Goal: Task Accomplishment & Management: Complete application form

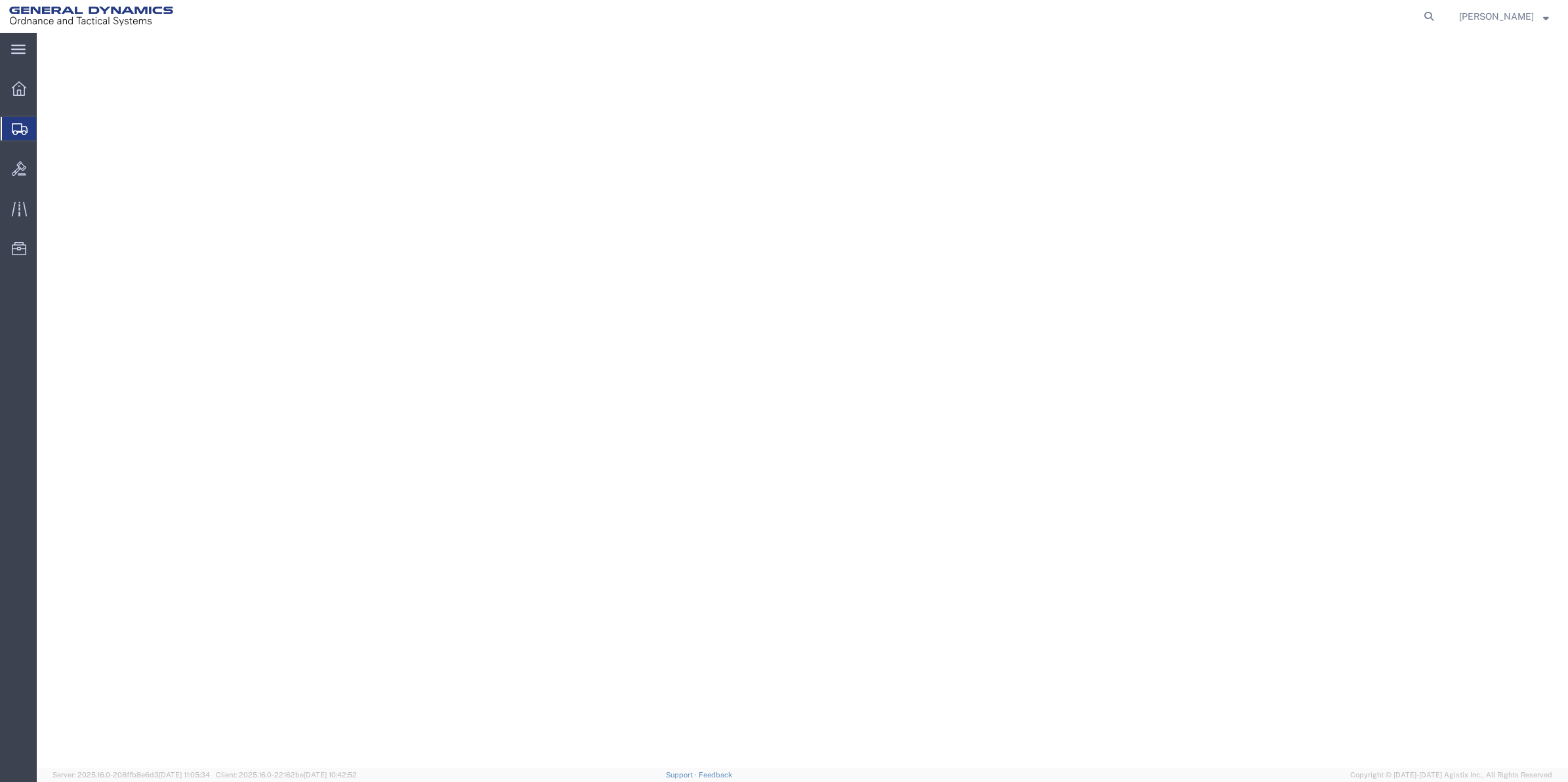
select select "CBOX"
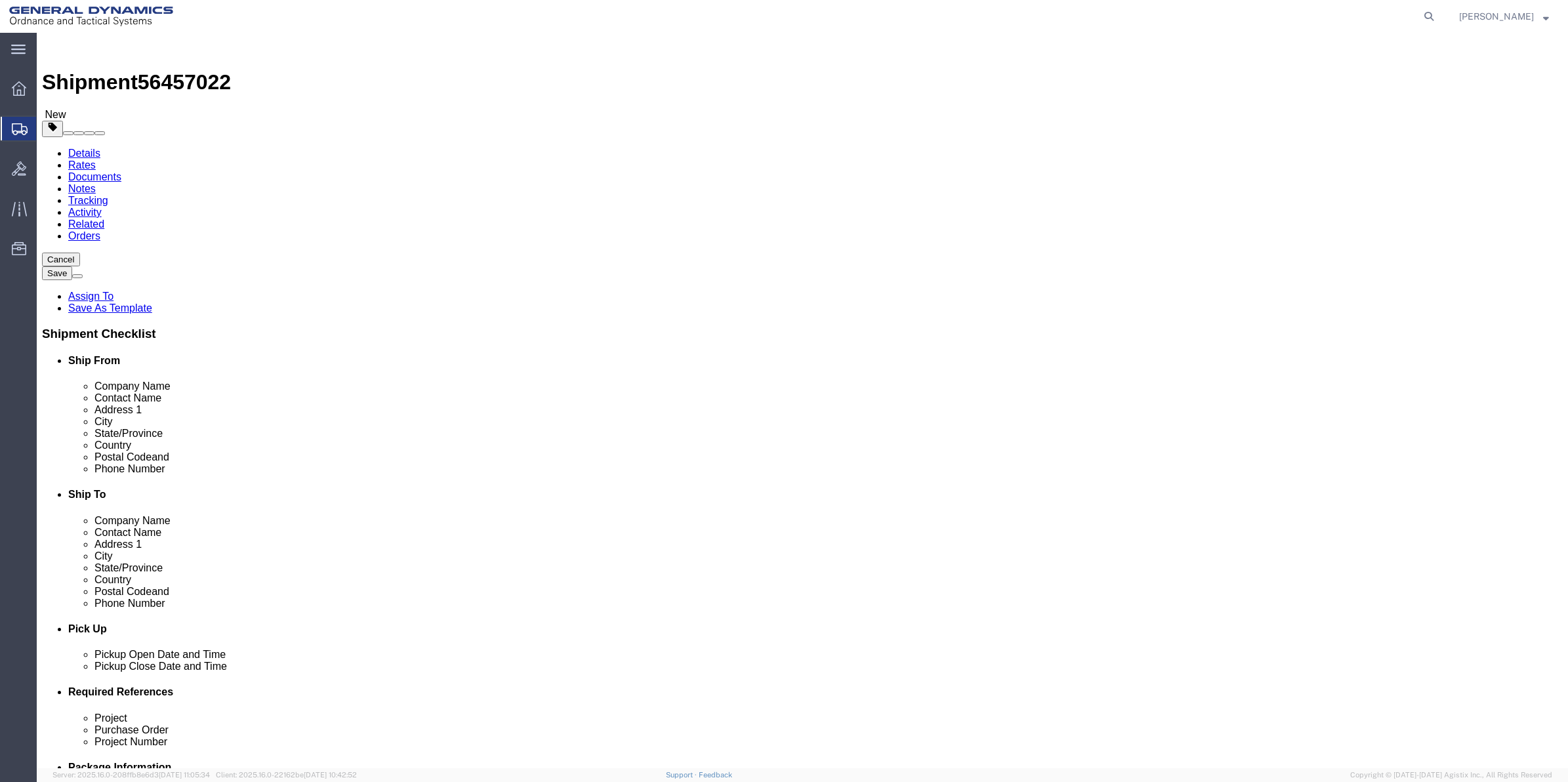
click input "text"
type input "12"
type input "9"
type input "3"
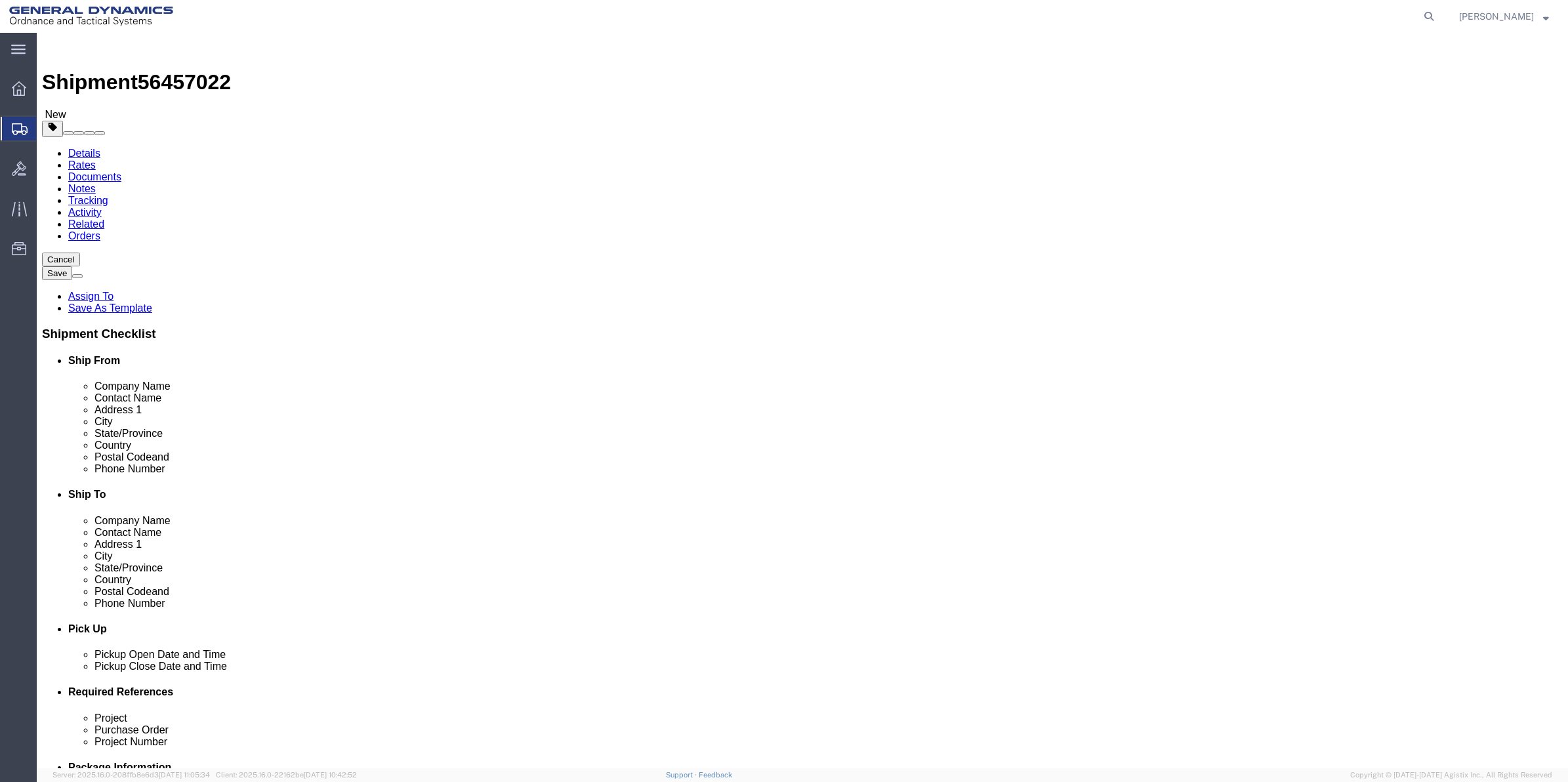
click div "x Package Type Select Bale(s) Basket(s) Bolt(s) Bottle(s) Buckets Bulk Bundle(s…"
click link "Add Content"
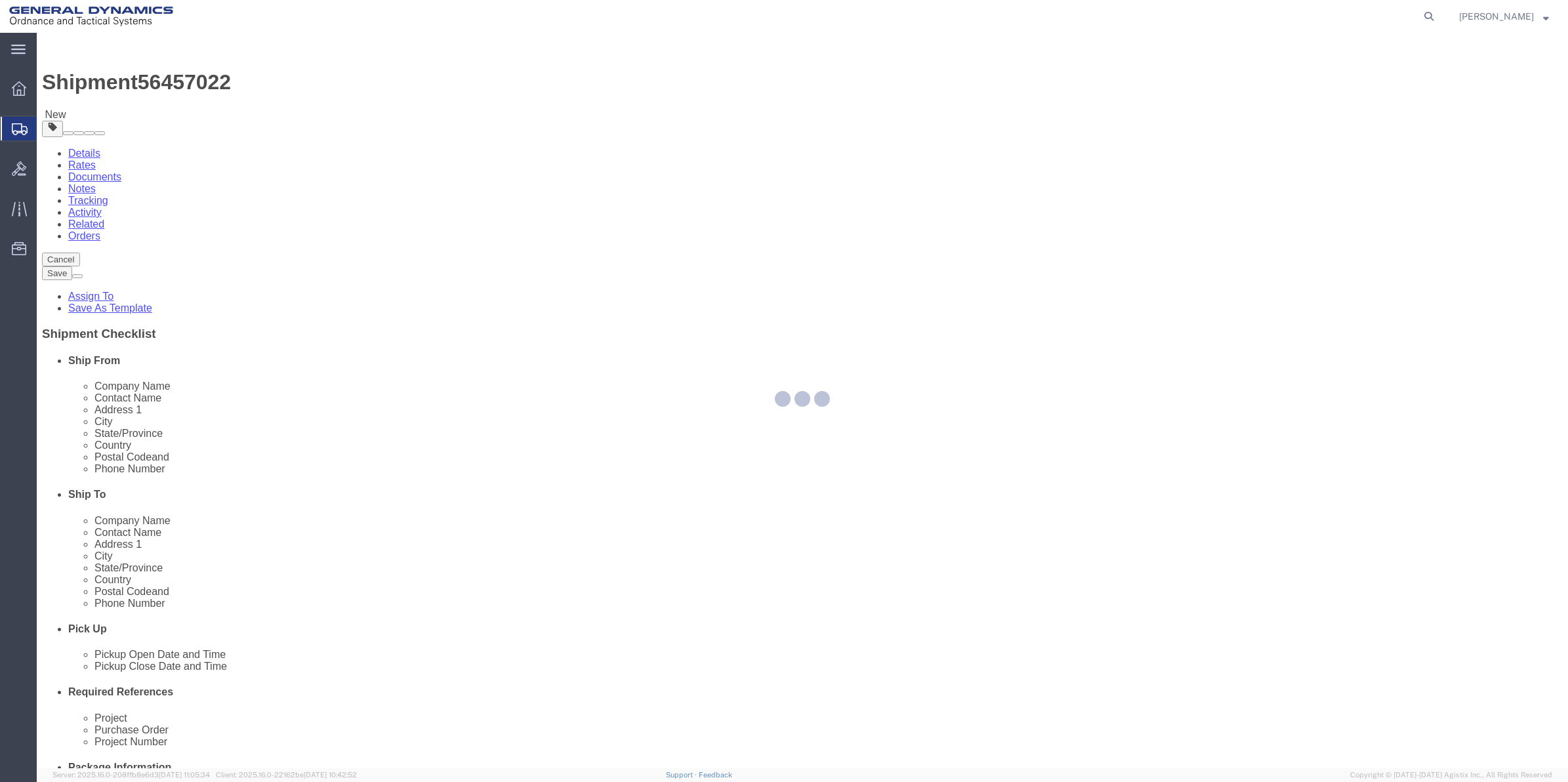
click at [340, 405] on div at bounding box center [802, 400] width 1531 height 735
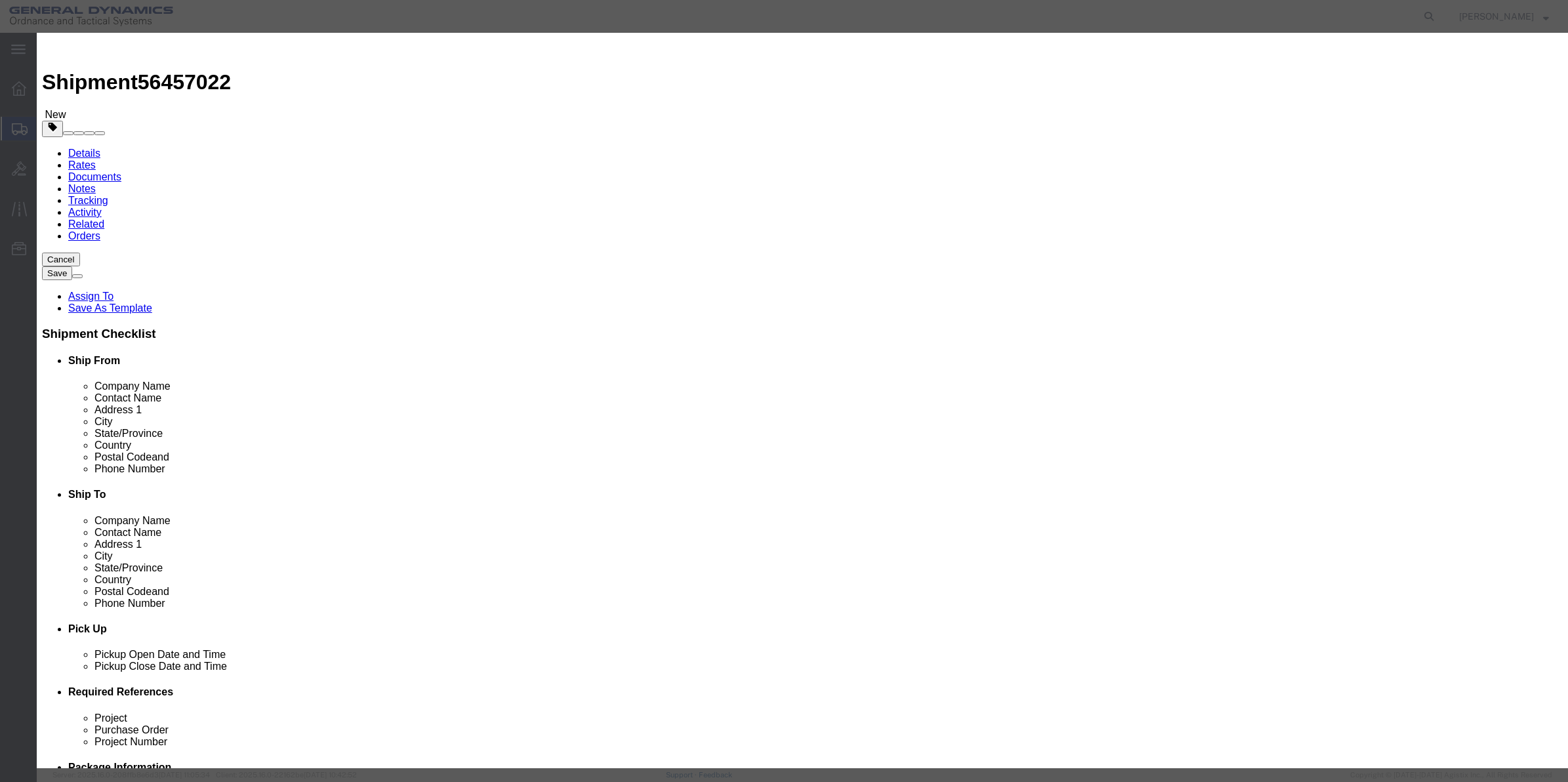
click input "text"
type input "misc"
type input "1"
type input "100"
select select "USD"
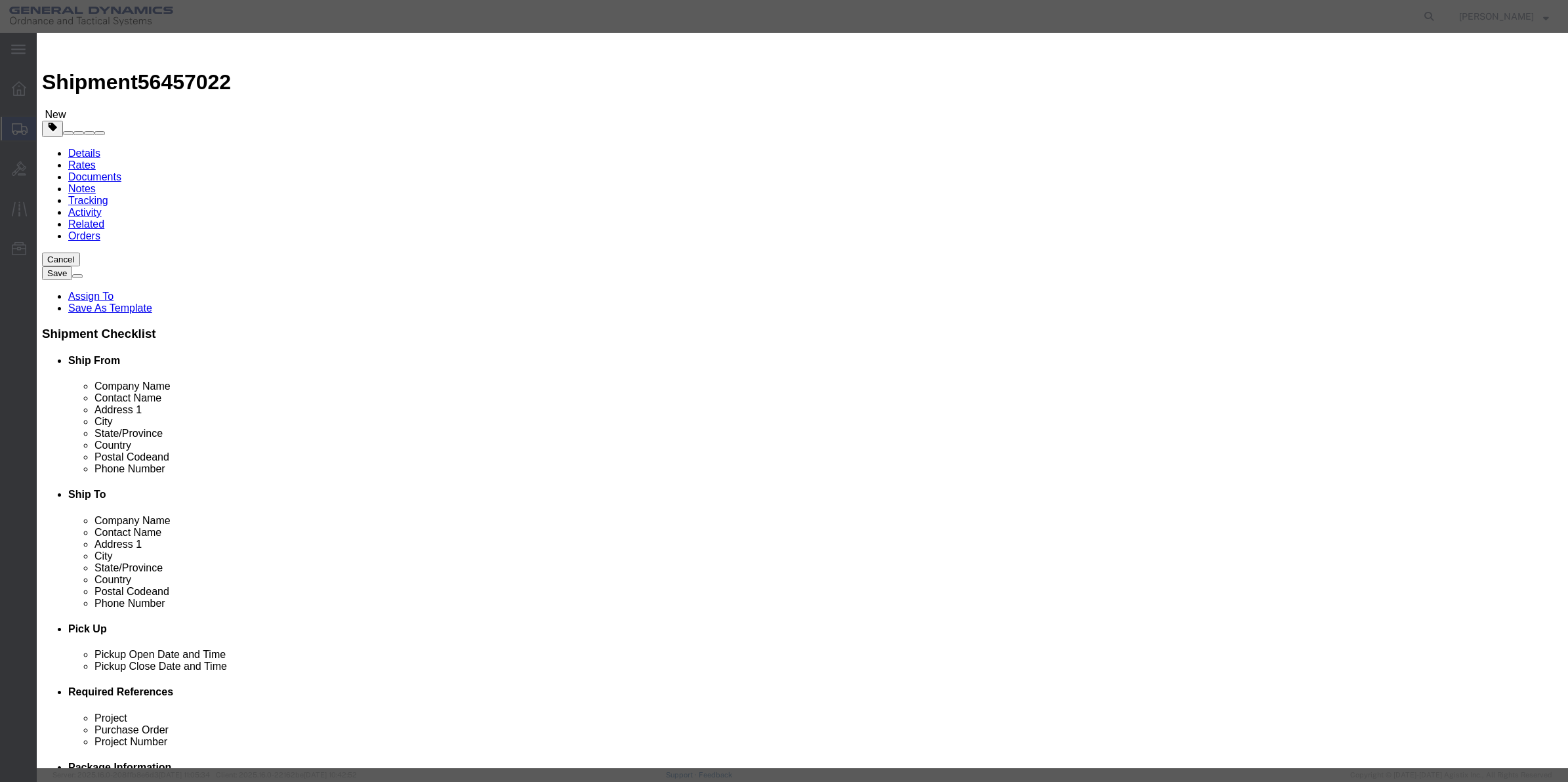
select select "70"
click button "Save & Close"
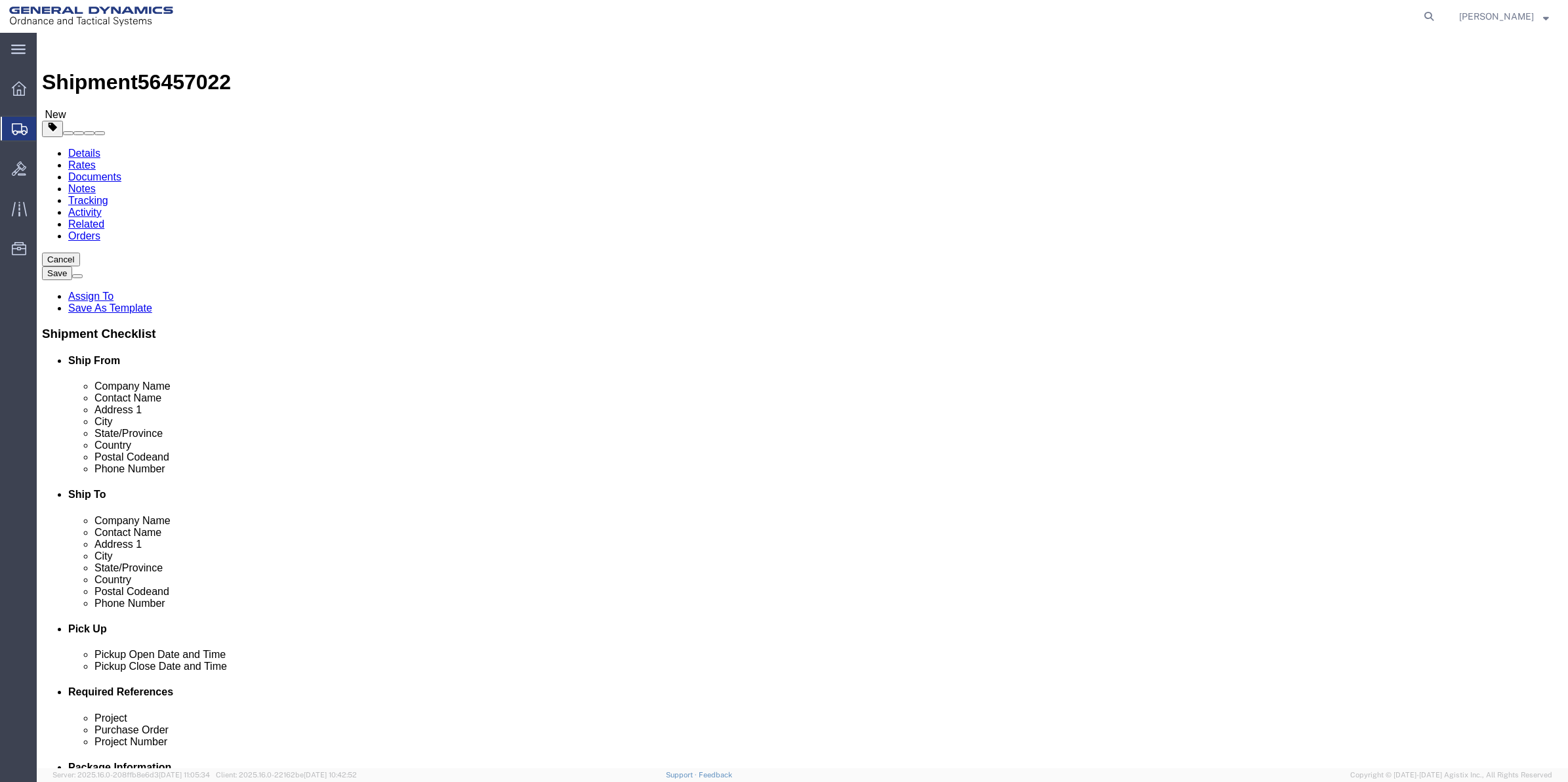
click link "Special Services"
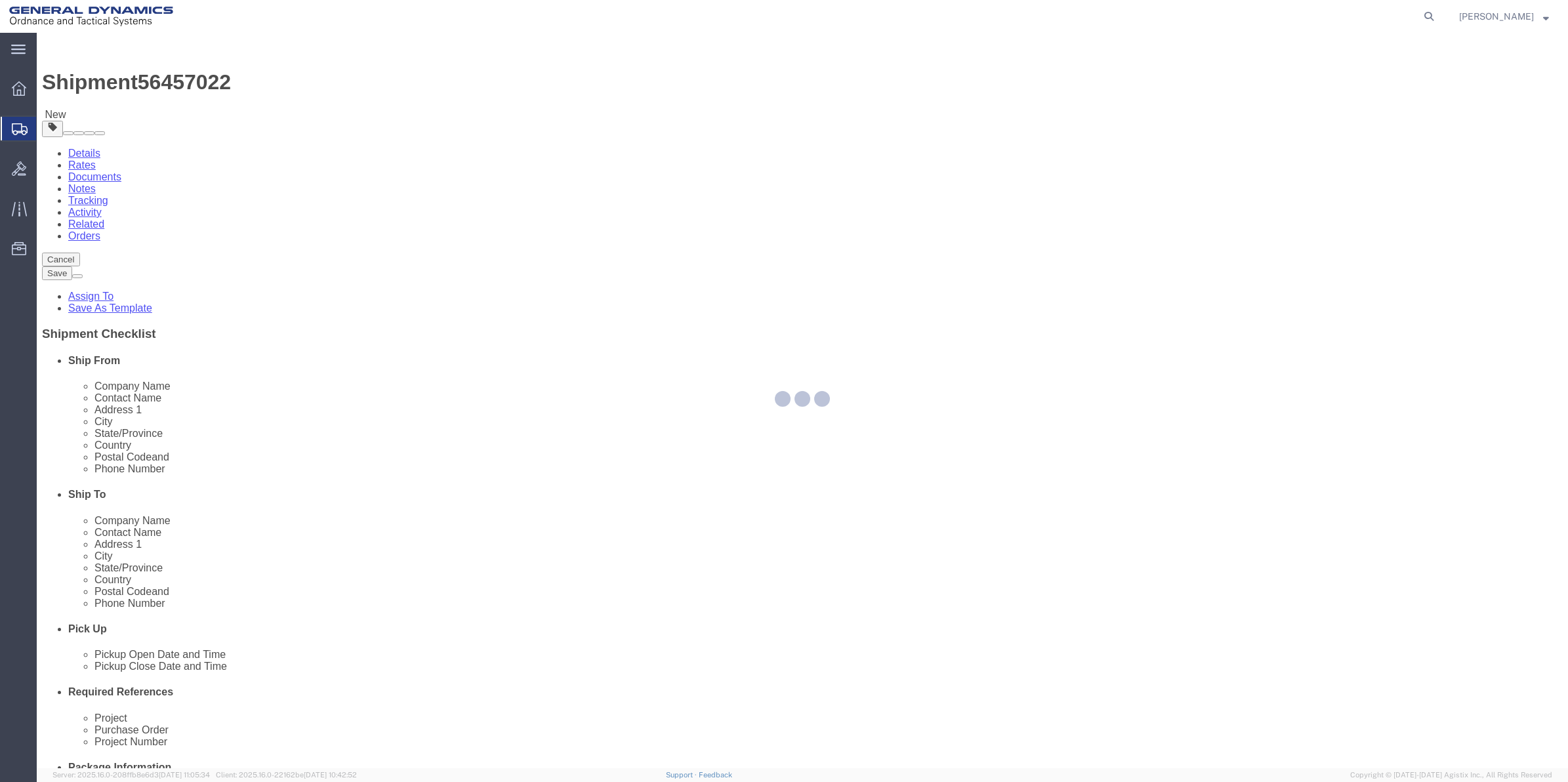
select select
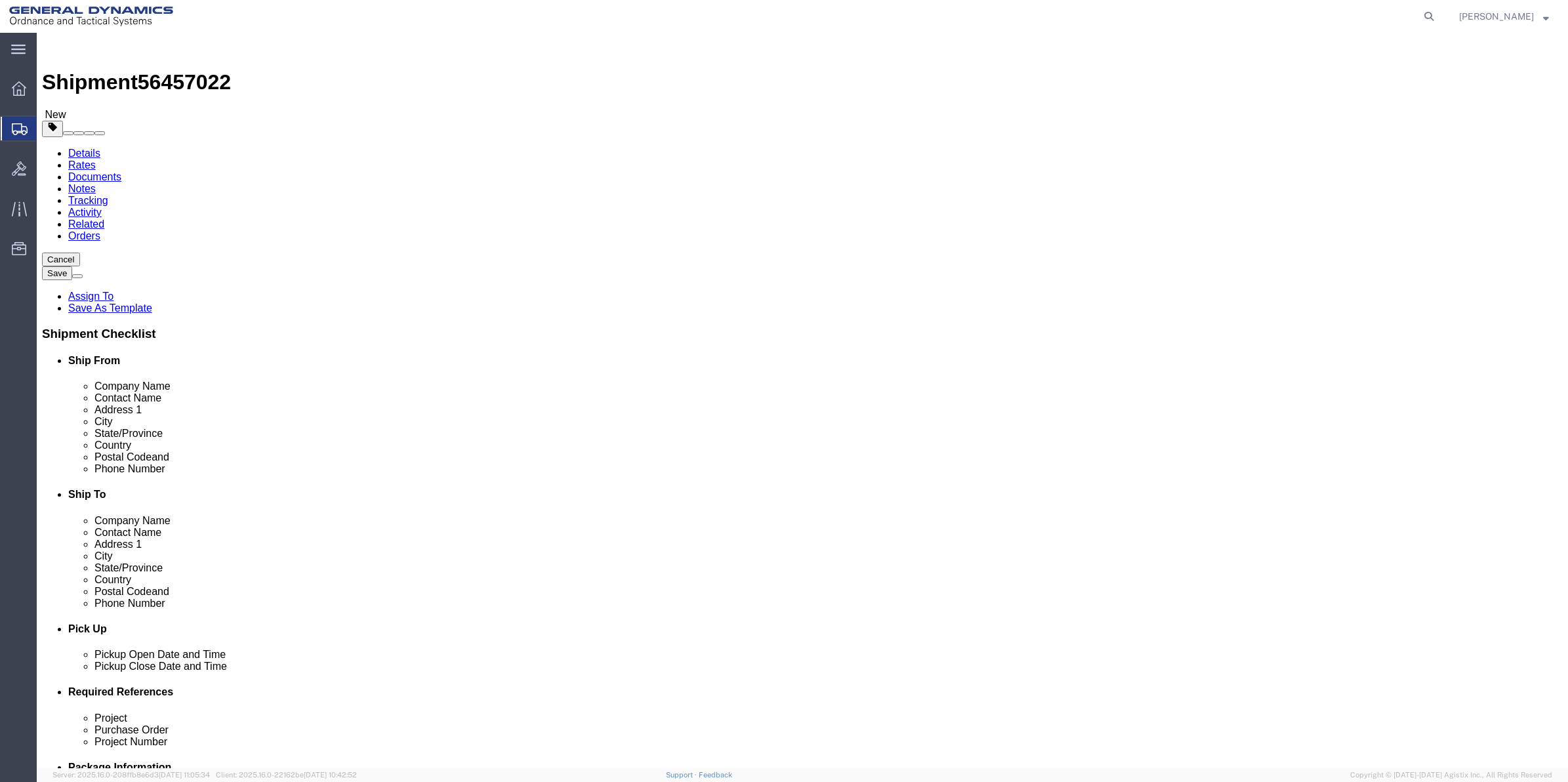
scroll to position [246, 0]
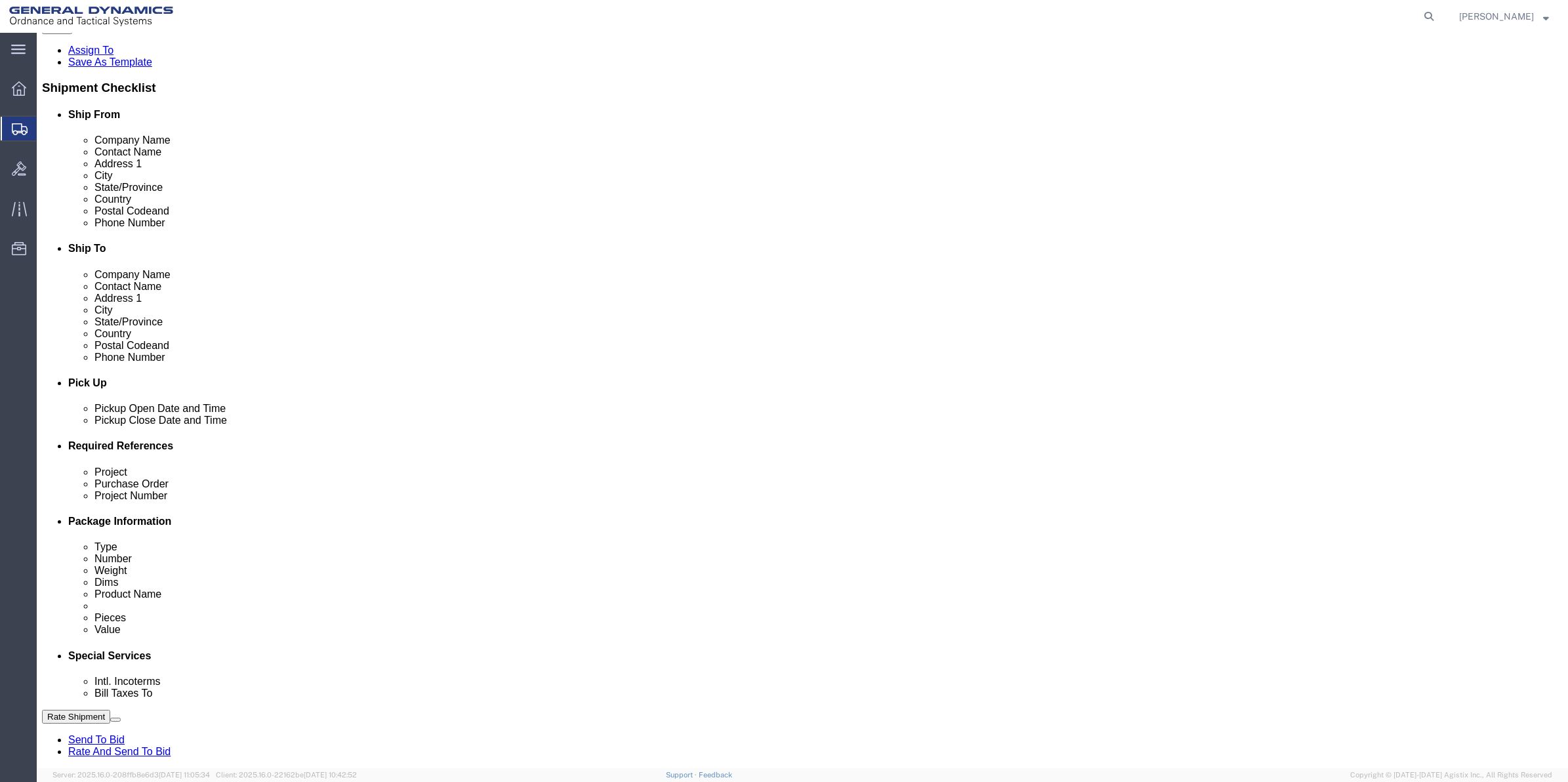
click select "Select Buyer Cost Center Department Operations Number Order Number Sales Person"
select select "DEPARTMENT"
click select "Select Buyer Cost Center Department Operations Number Order Number Sales Person"
click select "Select [GEOGRAPHIC_DATA] [GEOGRAPHIC_DATA] [GEOGRAPHIC_DATA] [GEOGRAPHIC_DATA] …"
select select "1763983"
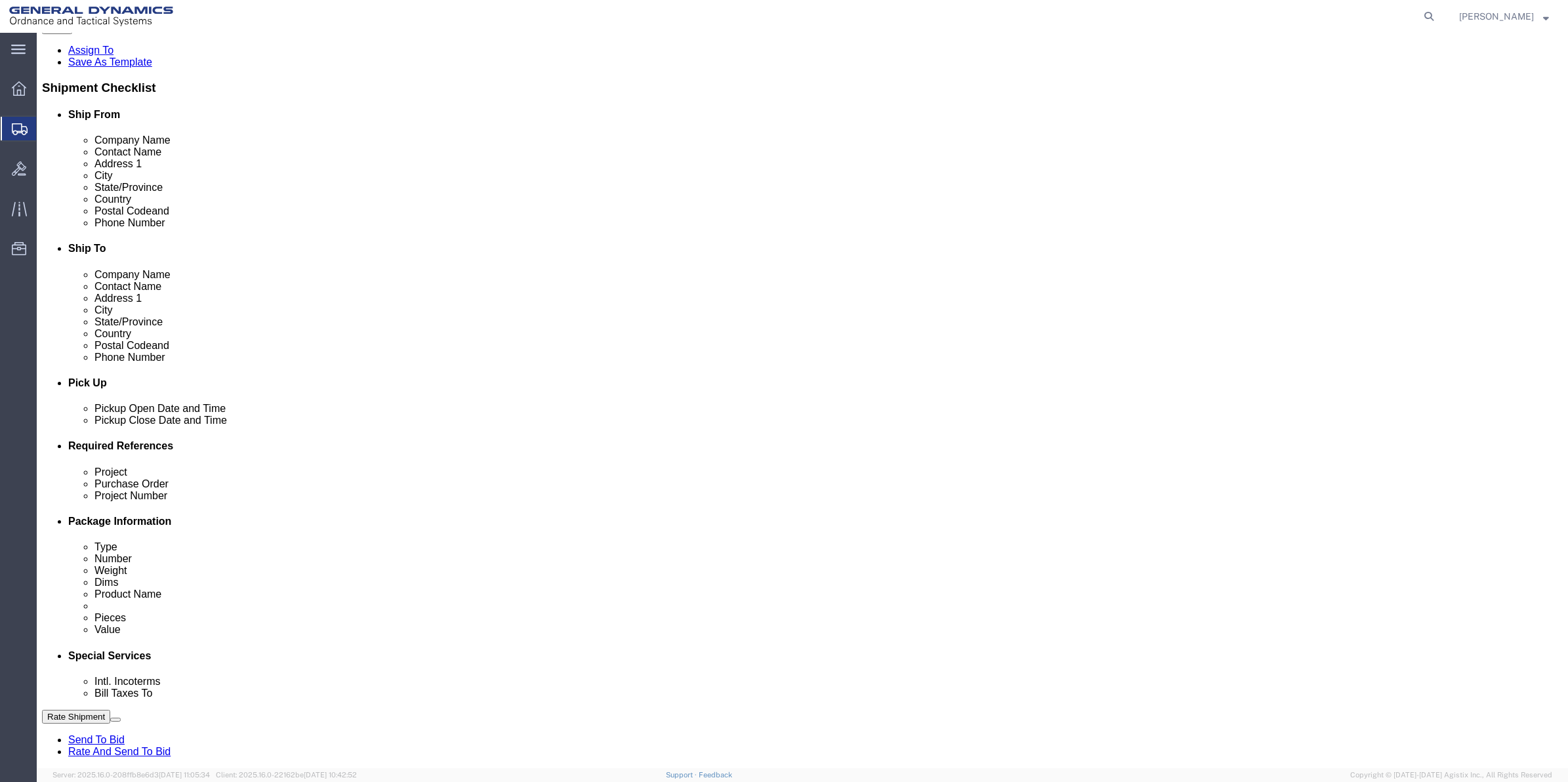
click select "Select [GEOGRAPHIC_DATA] [GEOGRAPHIC_DATA] [GEOGRAPHIC_DATA] [GEOGRAPHIC_DATA] …"
click select "Select 10AFM 10GAG 10GAH 10GFL 10GFO 10GIE 10GIS 30MABS St [PERSON_NAME] Program"
select select "214681"
click select "Select 10AFM 10GAG 10GAH 10GFL 10GFO 10GIE 10GIS 30MABS St [PERSON_NAME] Program"
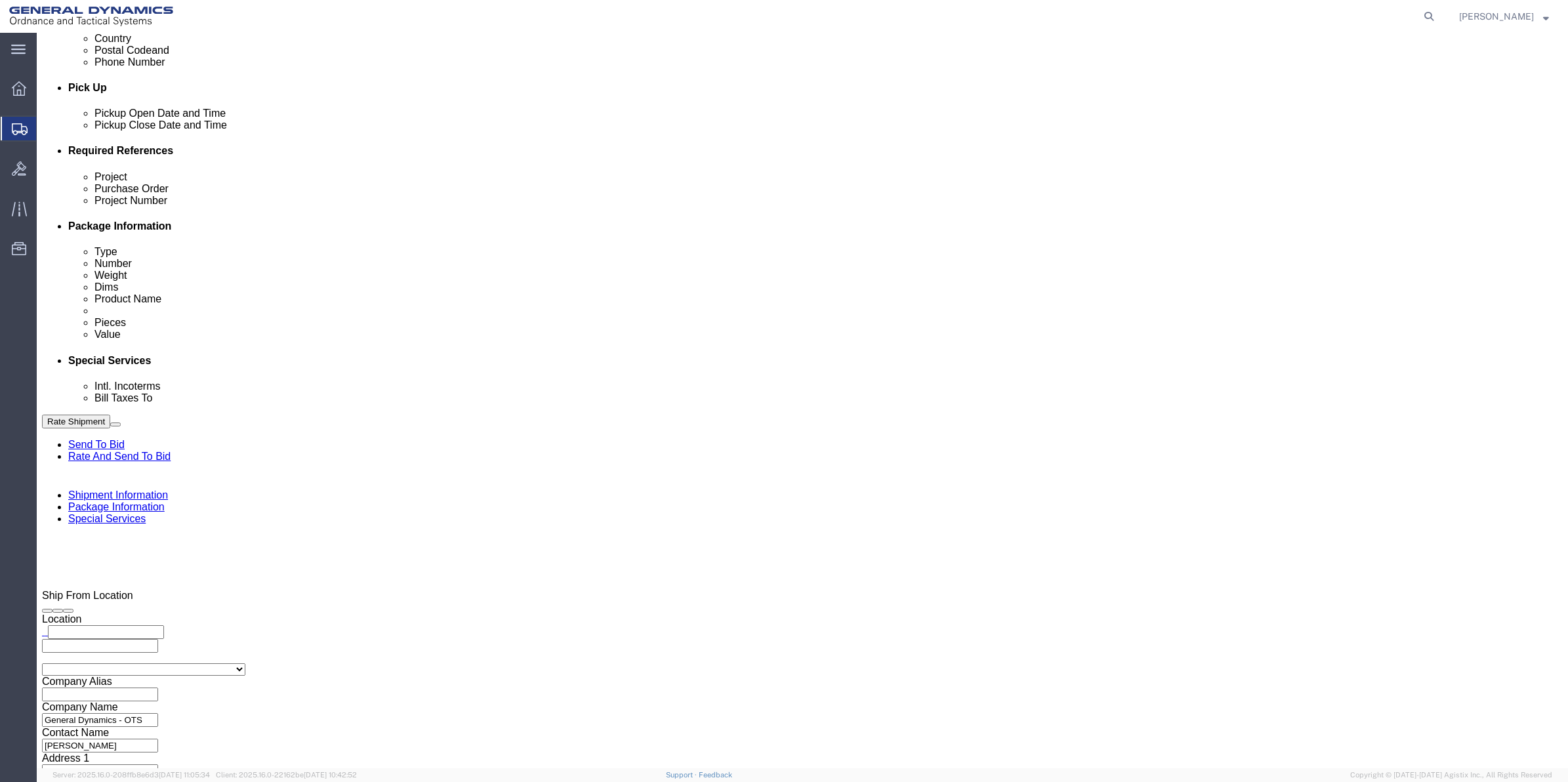
scroll to position [656, 0]
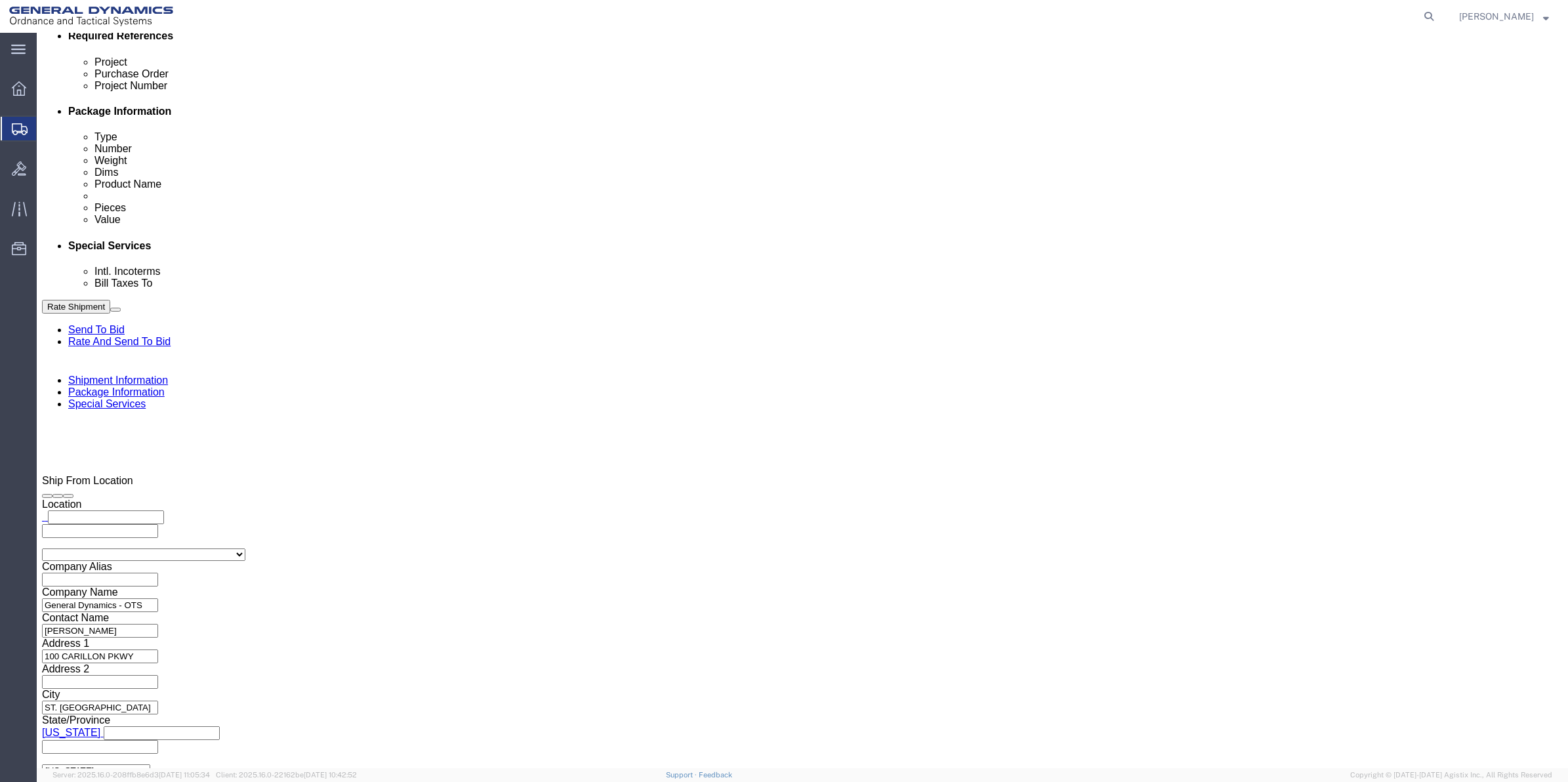
drag, startPoint x: 467, startPoint y: 324, endPoint x: 108, endPoint y: 323, distance: 359.0
click div "Company Name General Dynamics OTS % Data2Logistics"
drag, startPoint x: 291, startPoint y: 334, endPoint x: 194, endPoint y: 332, distance: 97.0
click div "Company Name ged"
click p "- GEDOTS %DATA 2 LOGISTICS - (GEDOTS %DATA 2 LOGISTICS) [GEOGRAPHIC_DATA][PERSO…"
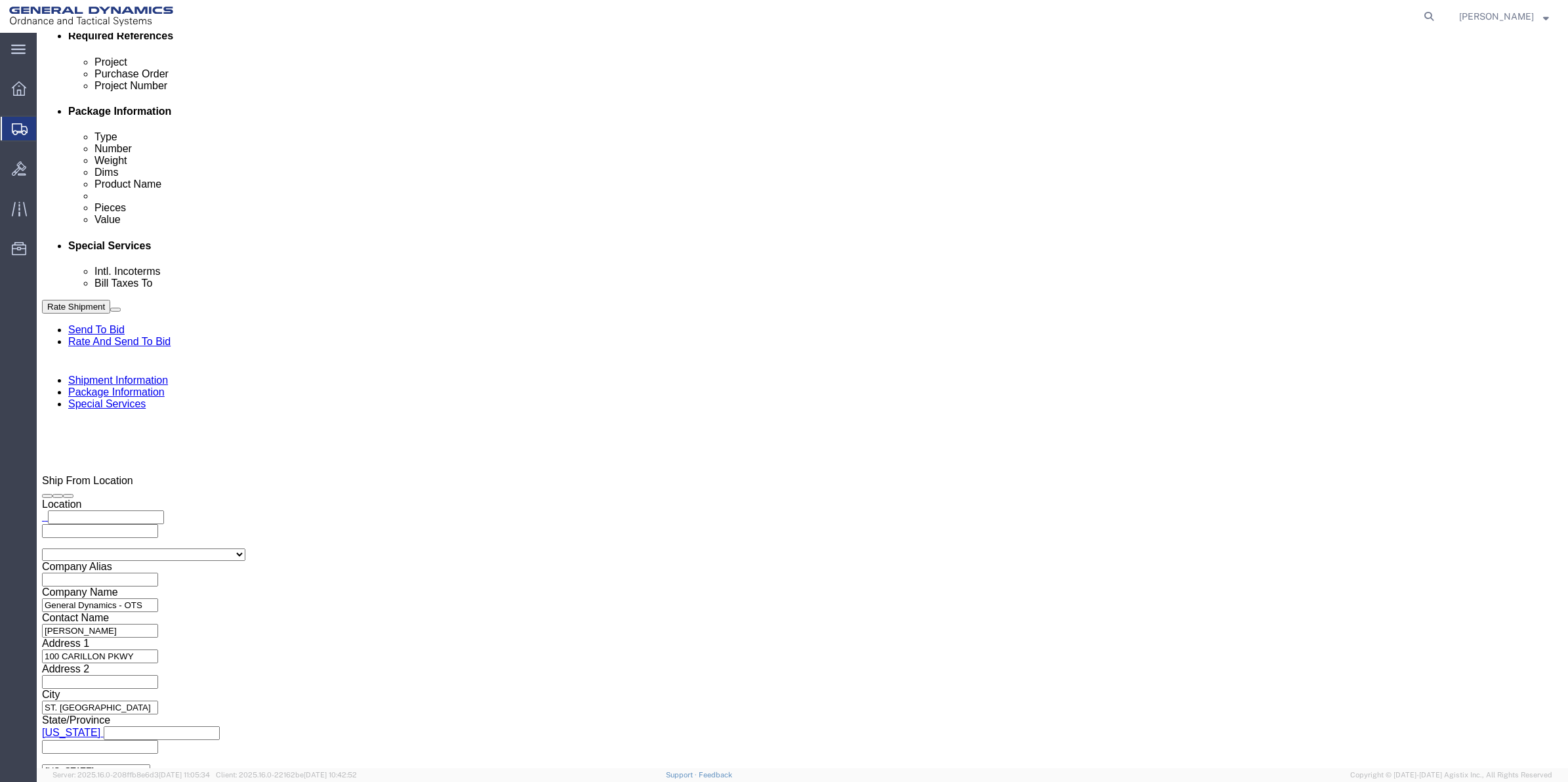
type input "GEDOTS %DATA 2 LOGISTICS"
type input "PO BOX 61050"
select select "FL"
type input "GEDOTS %DATA 2 LOGISTICS"
type input "FORT [PERSON_NAME]"
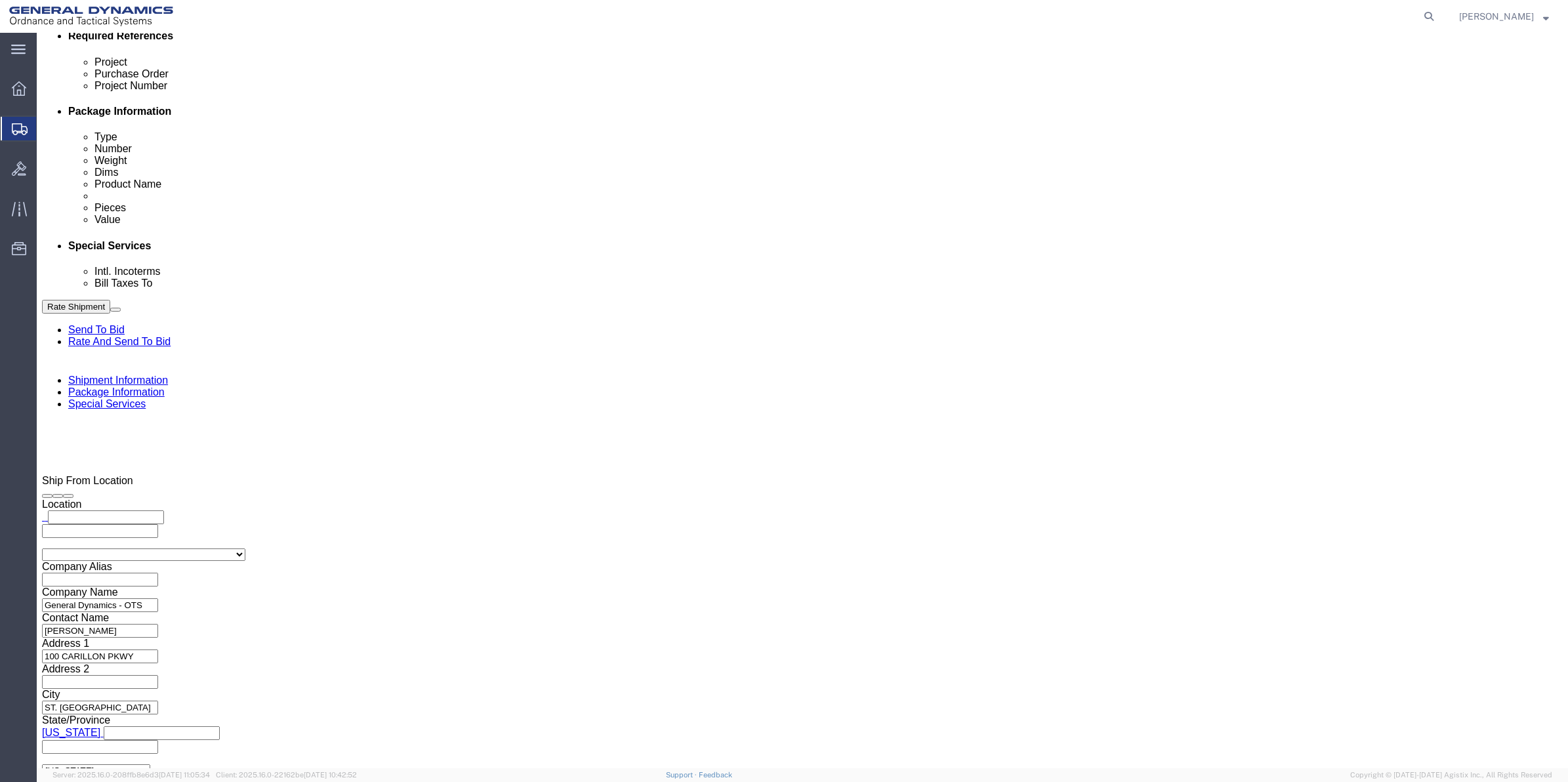
type input "33906"
type input "GEDOTS %DATA 2 LOGISTICS"
click button "Rate Shipment"
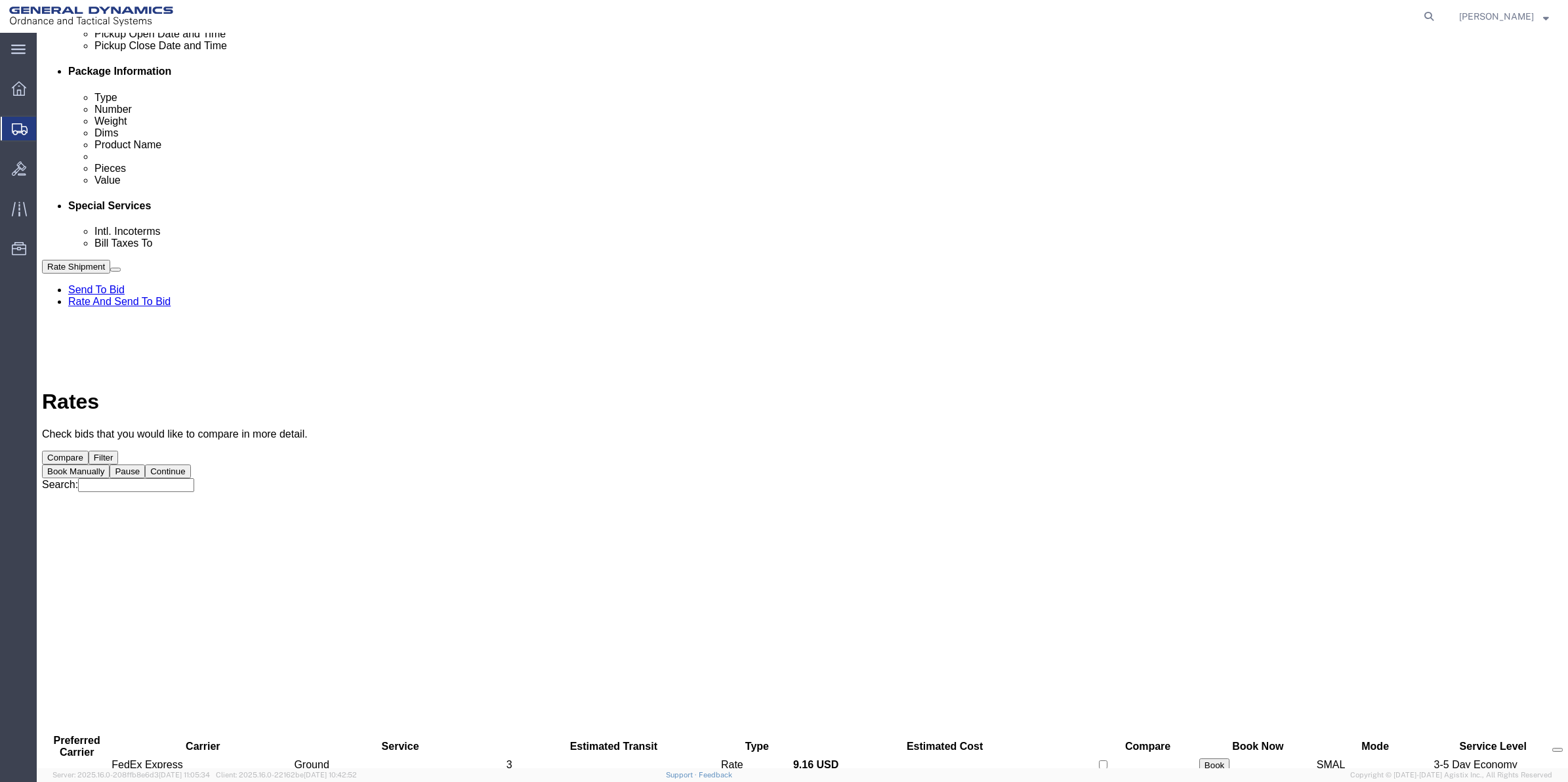
scroll to position [0, 0]
